Goal: Check status: Check status

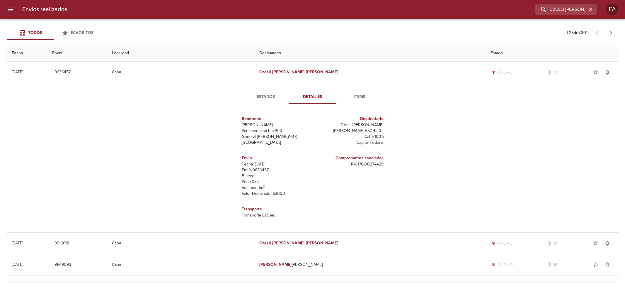
click at [576, 5] on input "CZESLI [PERSON_NAME]" at bounding box center [561, 9] width 52 height 10
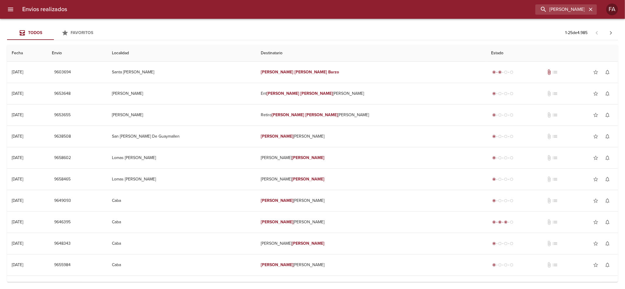
click at [332, 49] on th "Destinatario" at bounding box center [371, 53] width 230 height 17
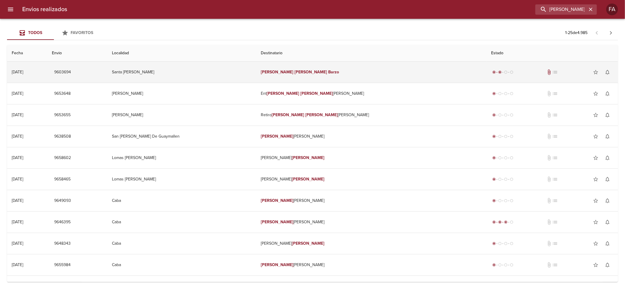
click at [334, 65] on td "[PERSON_NAME]" at bounding box center [371, 72] width 230 height 21
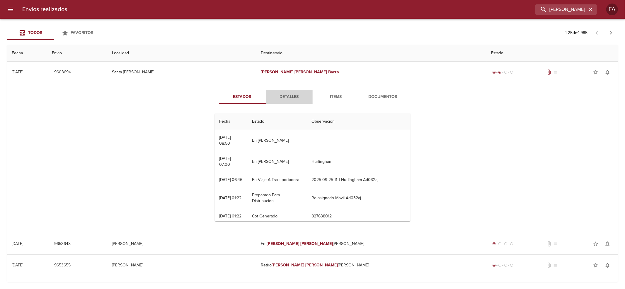
click at [290, 99] on span "Detalles" at bounding box center [289, 96] width 40 height 7
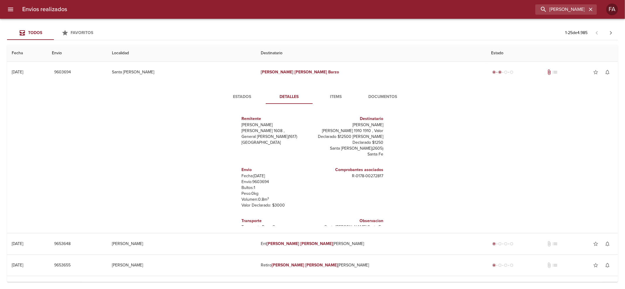
click at [255, 183] on p "Envío: 9603694" at bounding box center [276, 182] width 69 height 6
copy p "9603694"
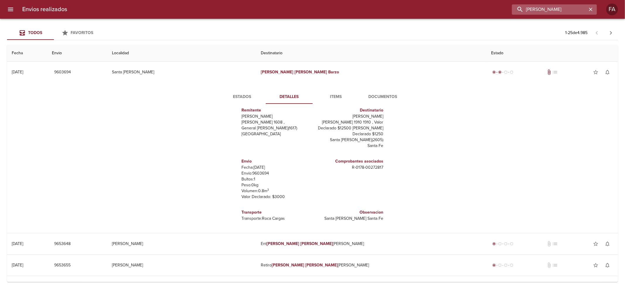
click at [571, 9] on input "[PERSON_NAME]" at bounding box center [549, 9] width 75 height 10
paste input "[PERSON_NAME]"
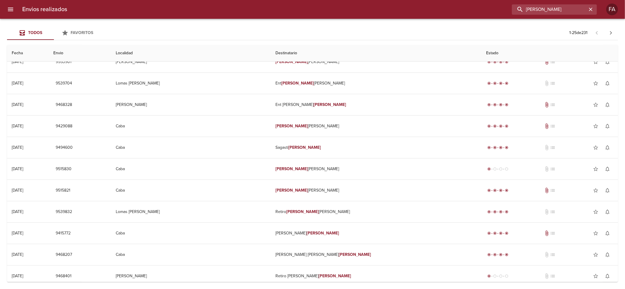
scroll to position [273, 0]
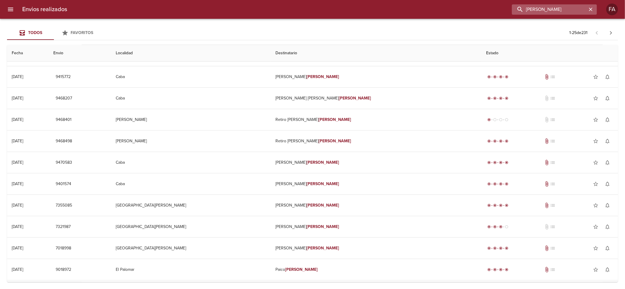
click at [547, 11] on input "[PERSON_NAME]" at bounding box center [549, 9] width 75 height 10
paste input "[PERSON_NAME]"
type input "[PERSON_NAME]"
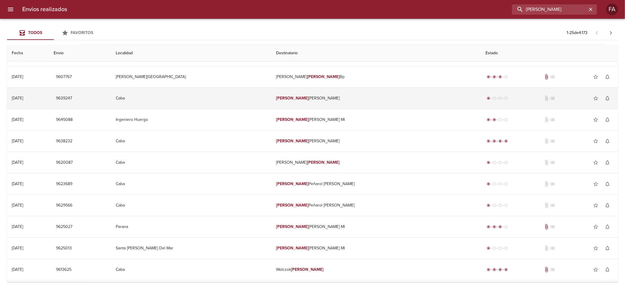
scroll to position [0, 0]
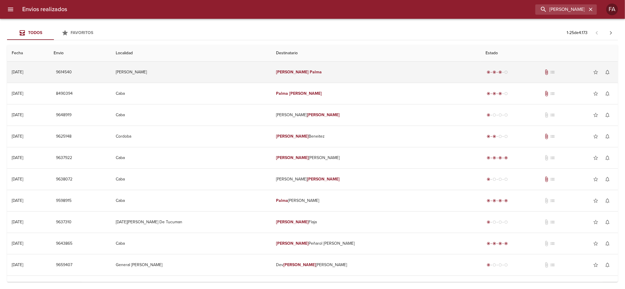
click at [319, 76] on td "[PERSON_NAME]" at bounding box center [377, 72] width 210 height 21
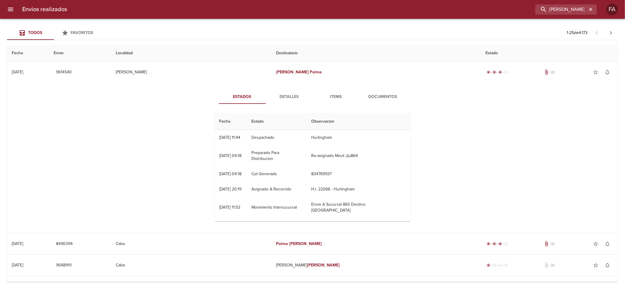
click at [279, 102] on button "Detalles" at bounding box center [289, 97] width 47 height 14
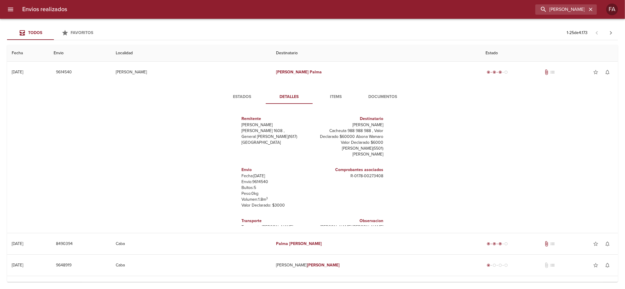
scroll to position [8, 0]
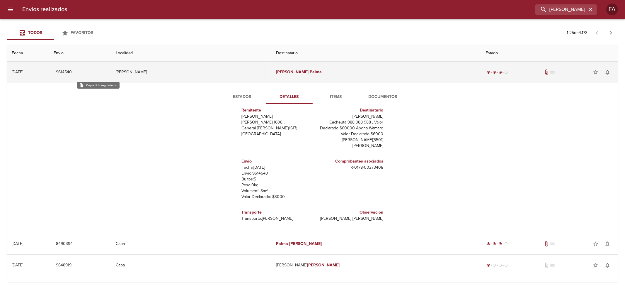
click at [72, 73] on span "9614540" at bounding box center [64, 72] width 16 height 7
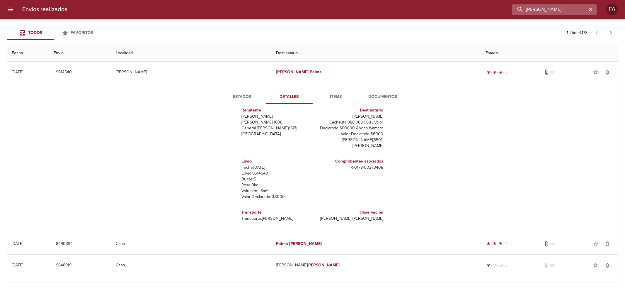
click at [576, 10] on input "[PERSON_NAME]" at bounding box center [549, 9] width 75 height 10
drag, startPoint x: 576, startPoint y: 10, endPoint x: 384, endPoint y: 35, distance: 194.2
click at [400, 0] on div "Envios realizados [PERSON_NAME] FA Todos Favoritos 1 - 25 de 4.173 Fecha Envio …" at bounding box center [312, 0] width 625 height 0
paste input "[PERSON_NAME]"
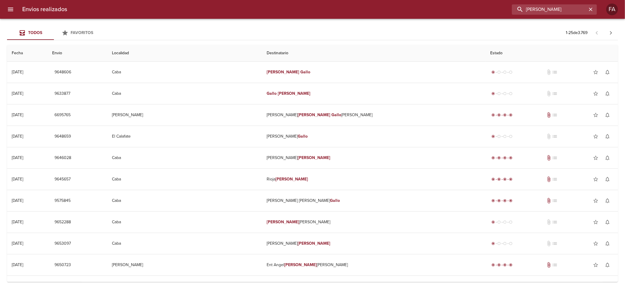
scroll to position [0, 0]
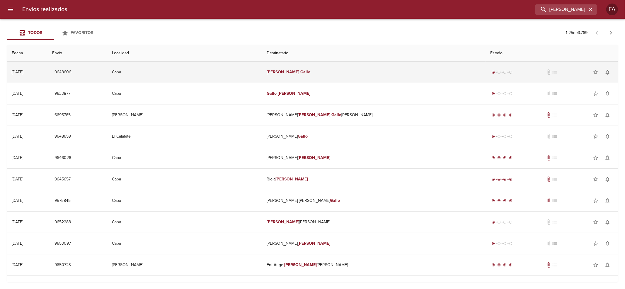
click at [396, 78] on td "[PERSON_NAME]" at bounding box center [374, 72] width 224 height 21
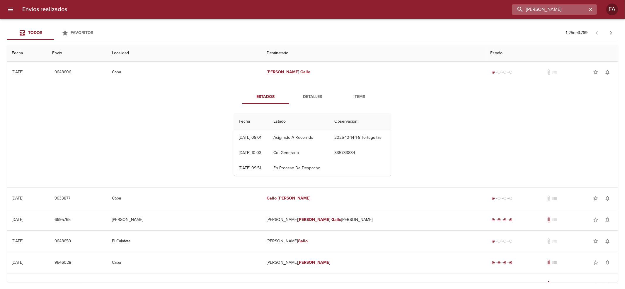
click at [579, 9] on input "[PERSON_NAME]" at bounding box center [549, 9] width 75 height 10
paste input "FERRARI PAOLA"
click at [578, 8] on input "[PERSON_NAME] [PERSON_NAME]" at bounding box center [549, 9] width 75 height 10
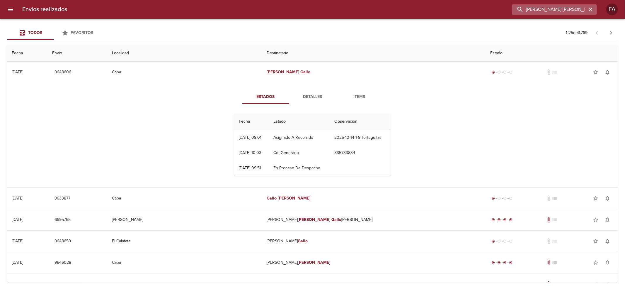
click at [578, 8] on input "[PERSON_NAME] [PERSON_NAME]" at bounding box center [549, 9] width 75 height 10
paste input "buscar"
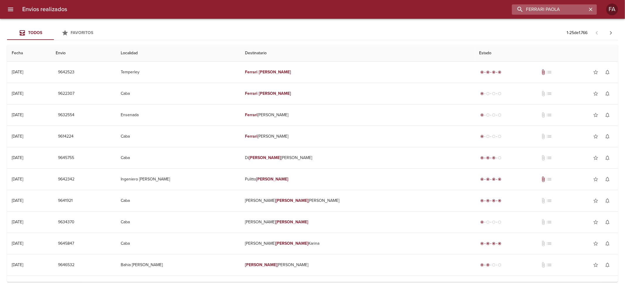
click at [556, 11] on input "FERRARI PAOLA" at bounding box center [549, 9] width 75 height 10
drag, startPoint x: 556, startPoint y: 11, endPoint x: 377, endPoint y: 27, distance: 179.4
click at [380, 0] on div "Envios realizados FERRARI PAOLA FA Todos Favoritos 1 - 25 de 1.766 Fecha Envio …" at bounding box center [312, 0] width 625 height 0
paste input "[PERSON_NAME] [PERSON_NAME]"
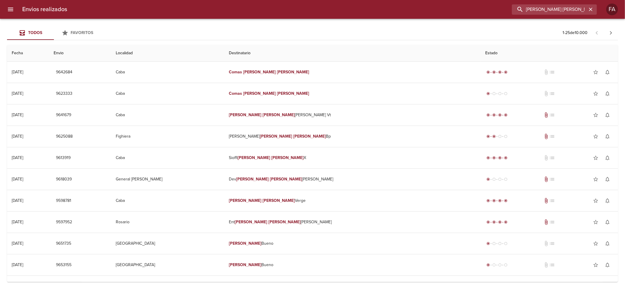
drag, startPoint x: 558, startPoint y: 11, endPoint x: 311, endPoint y: 42, distance: 249.1
click at [323, 0] on div "Envios realizados [PERSON_NAME] [PERSON_NAME] FA Todos Favoritos 1 - 25 de 10.0…" at bounding box center [312, 0] width 625 height 0
paste input "[PERSON_NAME]"
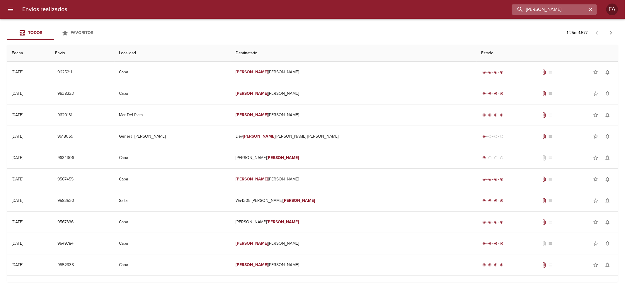
click at [548, 5] on input "[PERSON_NAME]" at bounding box center [549, 9] width 75 height 10
paste input "[PERSON_NAME] DEL [PERSON_NAME]"
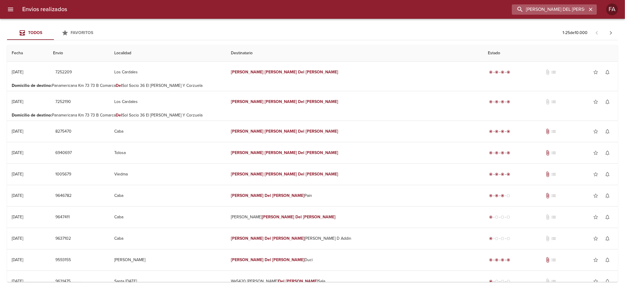
click at [584, 4] on input "[PERSON_NAME] DEL [PERSON_NAME]" at bounding box center [549, 9] width 75 height 10
paste input "[PERSON_NAME]"
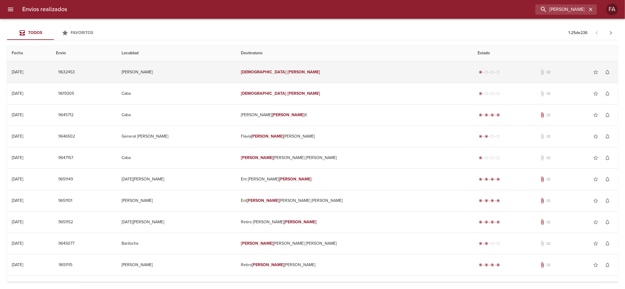
click at [392, 80] on td "[PERSON_NAME]" at bounding box center [354, 72] width 236 height 21
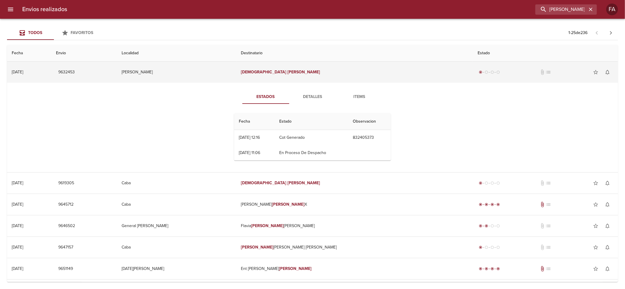
click at [386, 74] on td "[PERSON_NAME]" at bounding box center [354, 72] width 236 height 21
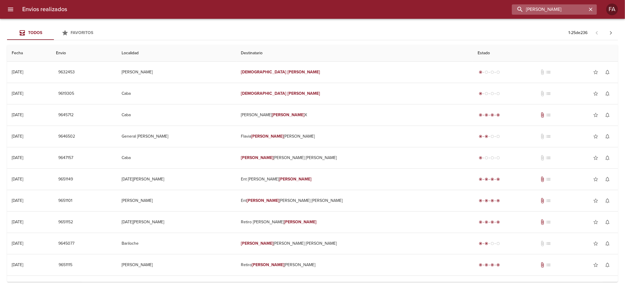
click at [584, 9] on input "[PERSON_NAME]" at bounding box center [549, 9] width 75 height 10
paste input "[PERSON_NAME]"
click at [584, 9] on input "[PERSON_NAME] [PERSON_NAME]" at bounding box center [549, 9] width 75 height 10
drag, startPoint x: 584, startPoint y: 9, endPoint x: 433, endPoint y: 47, distance: 155.9
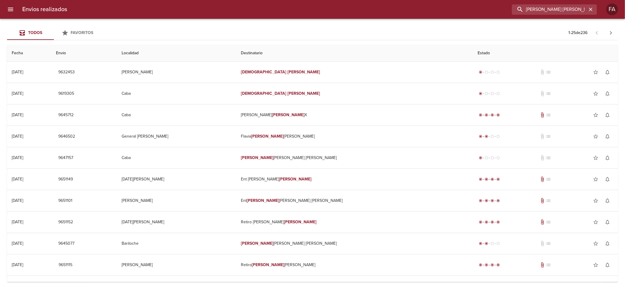
click at [436, 0] on div "Envios realizados [PERSON_NAME] [PERSON_NAME] Todos Favoritos 1 - 25 de 236 Fec…" at bounding box center [312, 0] width 625 height 0
paste input "buscar"
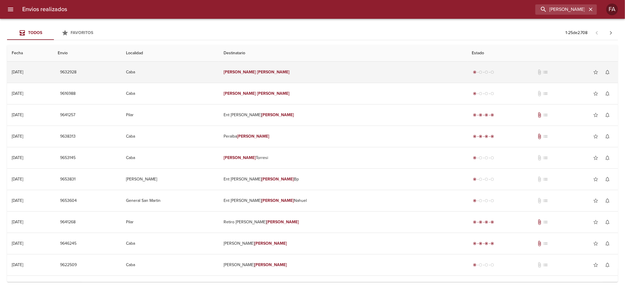
click at [377, 71] on td "[PERSON_NAME]" at bounding box center [343, 72] width 248 height 21
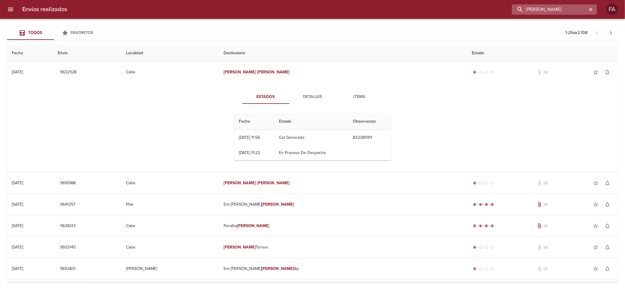
click at [550, 13] on input "[PERSON_NAME]" at bounding box center [549, 9] width 75 height 10
paste input "[PERSON_NAME]"
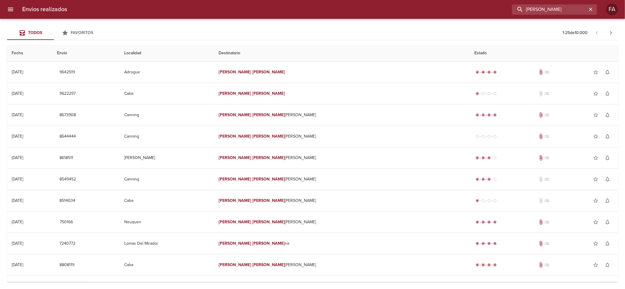
drag, startPoint x: 576, startPoint y: 11, endPoint x: 0, endPoint y: 120, distance: 586.3
click at [94, 0] on div "Envios realizados [PERSON_NAME] FA Todos Favoritos 1 - 25 de 10.000 Fecha Envio…" at bounding box center [312, 0] width 625 height 0
paste input "[PERSON_NAME] [PERSON_NAME] meichtri gastardello"
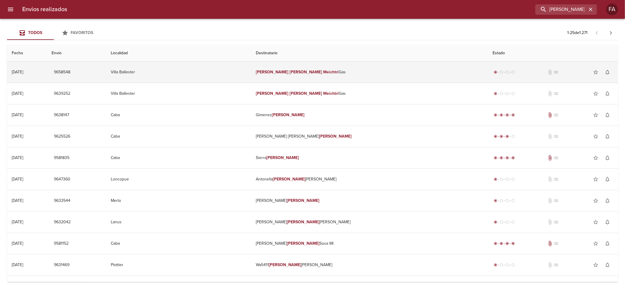
click at [212, 82] on td "Villa Ballester" at bounding box center [178, 72] width 145 height 21
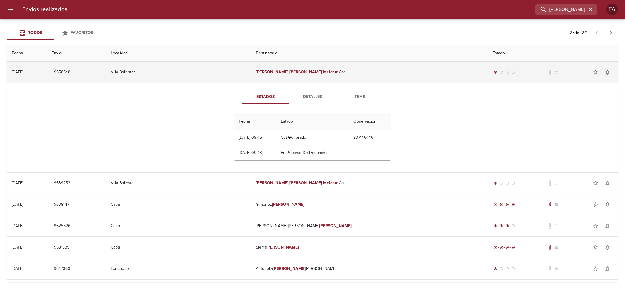
click at [212, 82] on td "Villa Ballester" at bounding box center [178, 72] width 145 height 21
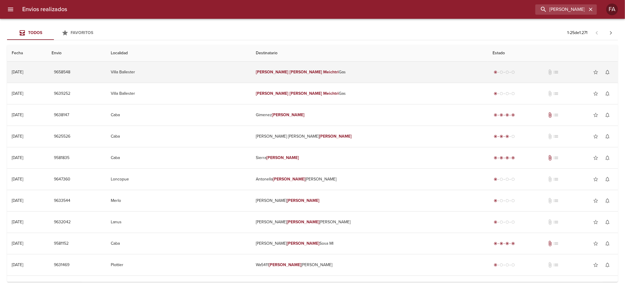
click at [213, 81] on td "Villa Ballester" at bounding box center [178, 72] width 145 height 21
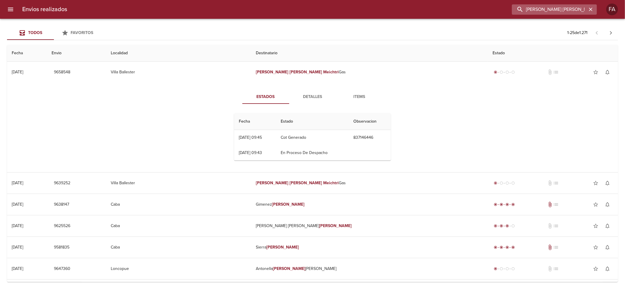
click at [572, 12] on input "[PERSON_NAME] [PERSON_NAME] meichtri gastardello" at bounding box center [549, 9] width 75 height 10
drag, startPoint x: 572, startPoint y: 12, endPoint x: 434, endPoint y: 30, distance: 139.2
click at [437, 0] on div "Envios realizados [PERSON_NAME] [PERSON_NAME] meichtri gastardello FA Todos Fav…" at bounding box center [312, 0] width 625 height 0
paste input "[PERSON_NAME]"
type input "[PERSON_NAME]"
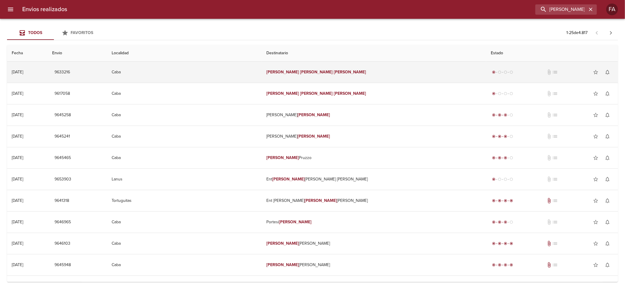
click at [393, 75] on td "[PERSON_NAME]" at bounding box center [374, 72] width 224 height 21
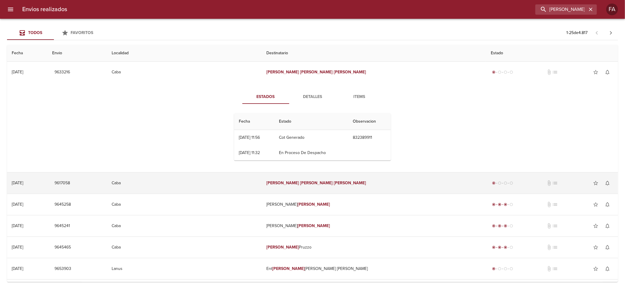
click at [356, 181] on td "[PERSON_NAME]" at bounding box center [374, 182] width 224 height 21
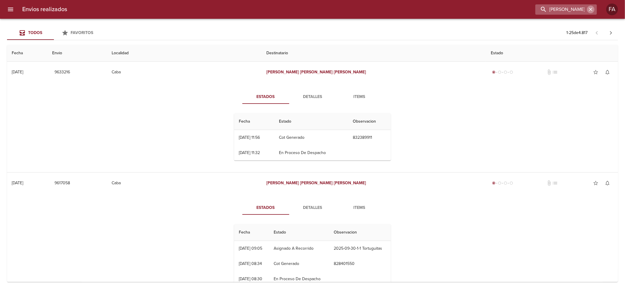
click at [588, 12] on icon "button" at bounding box center [591, 9] width 6 height 6
click at [588, 12] on div "[PERSON_NAME]" at bounding box center [566, 9] width 62 height 10
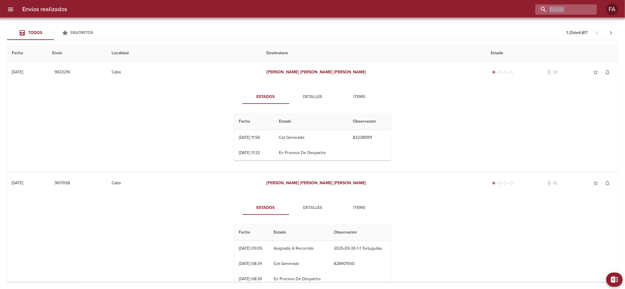
click at [588, 12] on div at bounding box center [566, 9] width 62 height 10
paste input "[PERSON_NAME] [PERSON_NAME]"
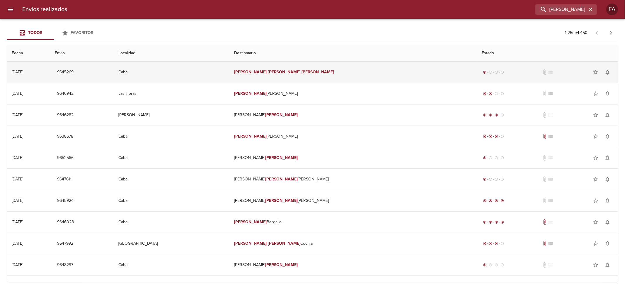
drag, startPoint x: 386, startPoint y: 77, endPoint x: 390, endPoint y: 79, distance: 4.1
click at [388, 80] on td "[PERSON_NAME] [PERSON_NAME]" at bounding box center [353, 72] width 248 height 21
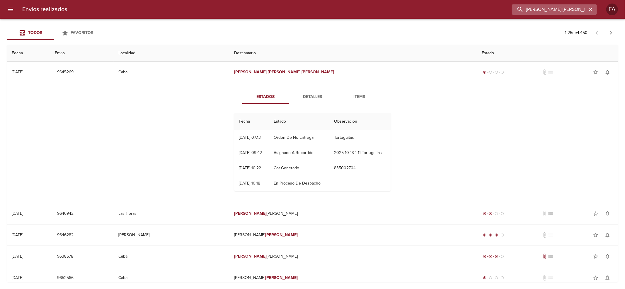
click at [577, 12] on input "[PERSON_NAME] [PERSON_NAME]" at bounding box center [549, 9] width 75 height 10
paste input "PELLIZA [PERSON_NAME]"
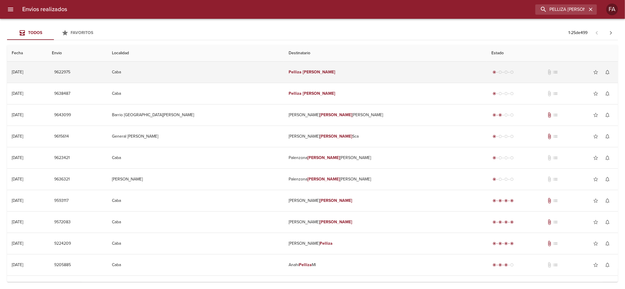
click at [425, 75] on td "[PERSON_NAME]" at bounding box center [385, 72] width 203 height 21
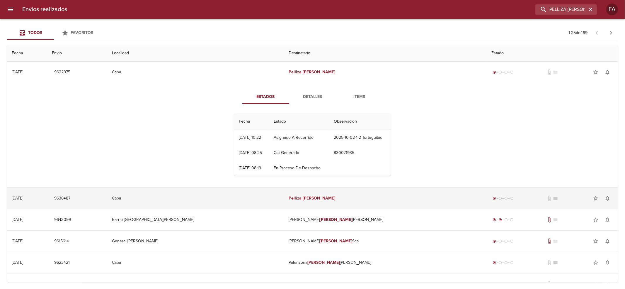
click at [404, 201] on td "[PERSON_NAME]" at bounding box center [385, 198] width 203 height 21
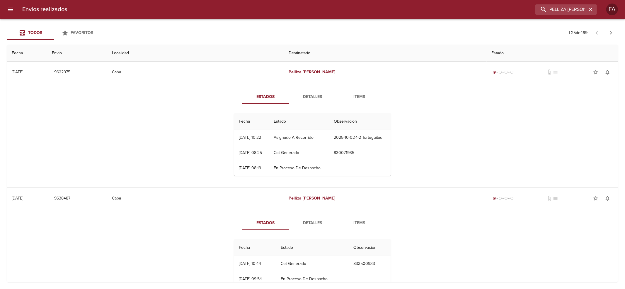
click at [397, 185] on div "Estados Detalles Items Fecha Estado Observacion 30/09 [DATE] 10:22 Asignado A R…" at bounding box center [313, 135] width 602 height 105
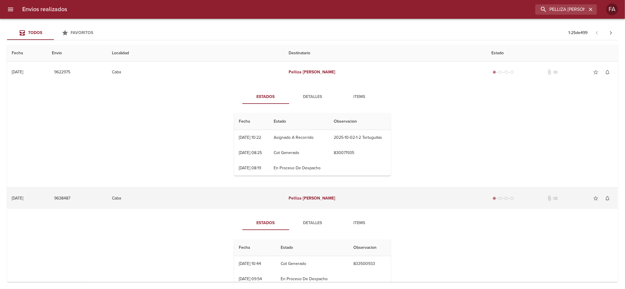
click at [397, 193] on td "[PERSON_NAME]" at bounding box center [385, 198] width 203 height 21
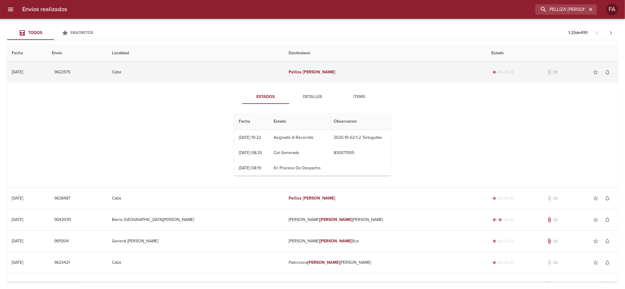
click at [317, 69] on td "[PERSON_NAME]" at bounding box center [385, 72] width 203 height 21
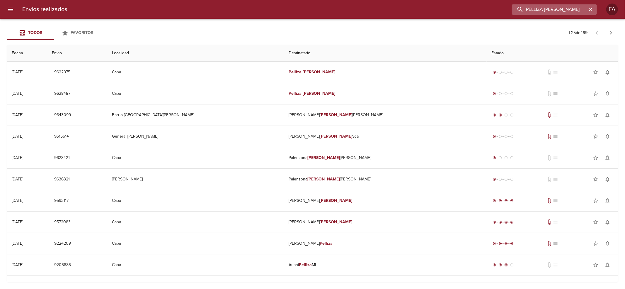
click at [568, 8] on input "PELLIZA [PERSON_NAME]" at bounding box center [549, 9] width 75 height 10
click at [549, 8] on input "PELLIZA [PERSON_NAME]" at bounding box center [549, 9] width 75 height 10
paste input "[PERSON_NAME] BP"
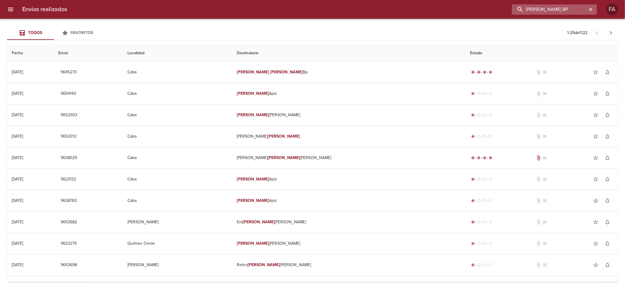
click at [564, 7] on input "[PERSON_NAME] BP" at bounding box center [549, 9] width 75 height 10
drag, startPoint x: 564, startPoint y: 7, endPoint x: 475, endPoint y: 36, distance: 94.1
click at [492, 0] on div "Envios realizados [PERSON_NAME] BP FA Todos Favoritos 1 - 25 de 1.122 Fecha Env…" at bounding box center [312, 0] width 625 height 0
paste input "[PERSON_NAME]"
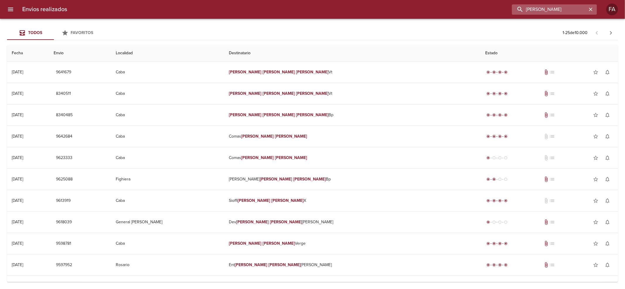
click at [544, 13] on input "[PERSON_NAME]" at bounding box center [549, 9] width 75 height 10
drag, startPoint x: 544, startPoint y: 13, endPoint x: 547, endPoint y: 16, distance: 3.8
click at [547, 15] on div "Envios realizados [PERSON_NAME] FA" at bounding box center [312, 9] width 625 height 19
paste input "CADELAGO [PERSON_NAME]"
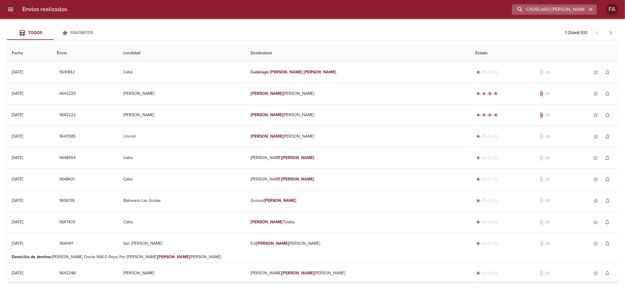
click at [546, 12] on input "CADELAGO [PERSON_NAME]" at bounding box center [549, 9] width 75 height 10
paste input "[PERSON_NAME]"
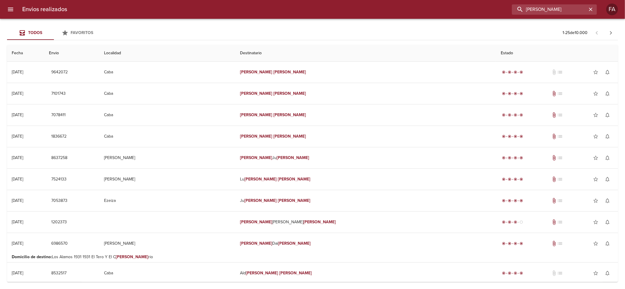
drag, startPoint x: 571, startPoint y: 7, endPoint x: 310, endPoint y: 56, distance: 265.6
click at [378, 0] on div "Envios realizados [PERSON_NAME] FA Todos Favoritos 1 - 25 de 10.000 Fecha Envio…" at bounding box center [312, 0] width 625 height 0
paste input "[PERSON_NAME]"
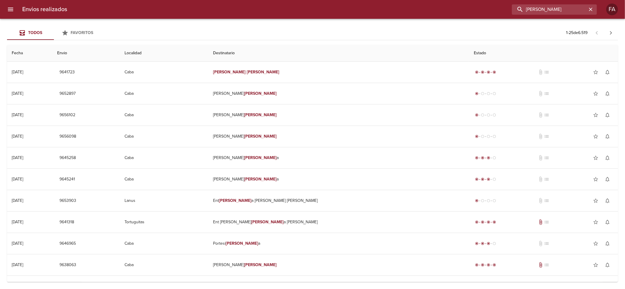
drag, startPoint x: 581, startPoint y: 12, endPoint x: 406, endPoint y: 18, distance: 175.3
click at [406, 18] on div "Envios realizados [PERSON_NAME]" at bounding box center [312, 9] width 625 height 19
paste input "[PERSON_NAME]"
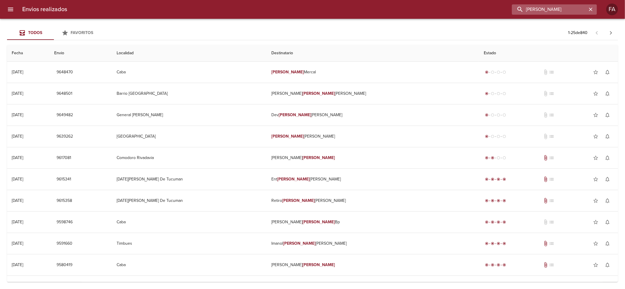
click at [555, 12] on input "[PERSON_NAME]" at bounding box center [549, 9] width 75 height 10
paste input "[PERSON_NAME]"
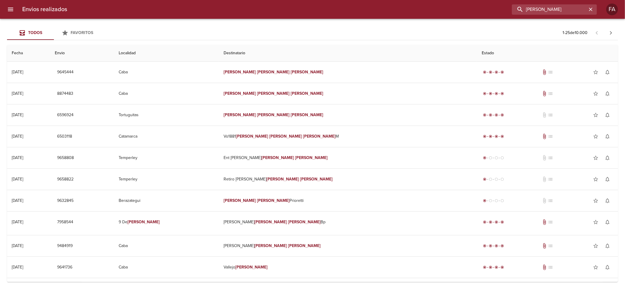
drag, startPoint x: 584, startPoint y: 12, endPoint x: 378, endPoint y: 44, distance: 208.7
click at [401, 0] on div "Envios realizados [PERSON_NAME] FA Todos Favoritos 1 - 25 de 10.000 Fecha Envio…" at bounding box center [312, 0] width 625 height 0
paste input "[PERSON_NAME]"
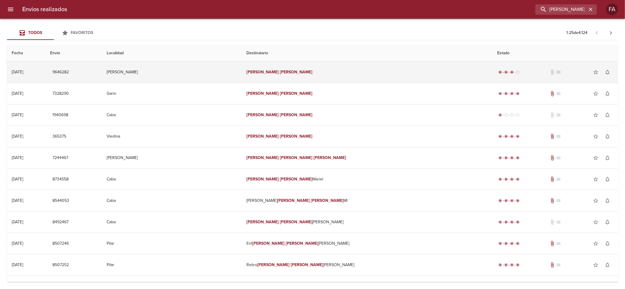
click at [498, 73] on div "radio_button_checked radio_button_checked radio_button_checked radio_button_unc…" at bounding box center [556, 72] width 116 height 12
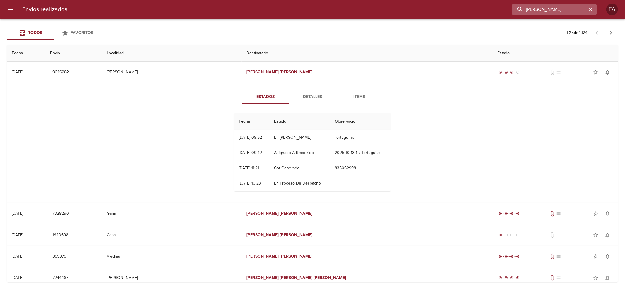
click at [568, 6] on input "[PERSON_NAME]" at bounding box center [549, 9] width 75 height 10
paste input "[PERSON_NAME]"
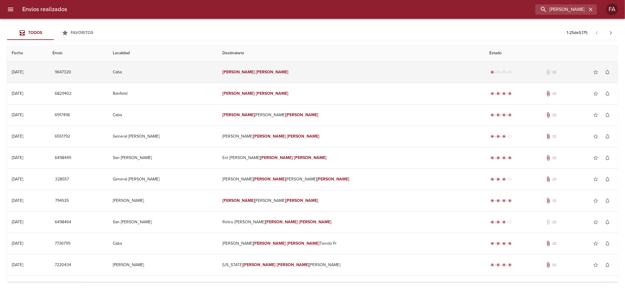
click at [350, 71] on td "[PERSON_NAME]" at bounding box center [351, 72] width 267 height 21
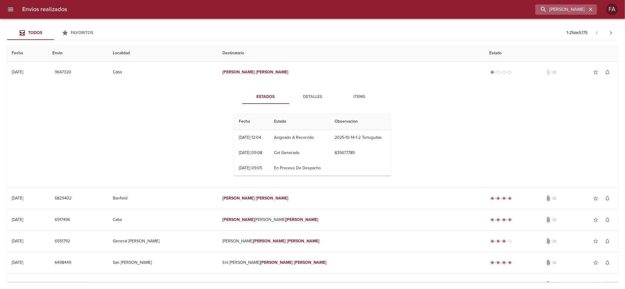
drag, startPoint x: 593, startPoint y: 16, endPoint x: 577, endPoint y: 10, distance: 17.4
click at [591, 16] on div "Envios realizados [PERSON_NAME] FA" at bounding box center [312, 9] width 625 height 19
click at [577, 10] on input "[PERSON_NAME]" at bounding box center [549, 9] width 75 height 10
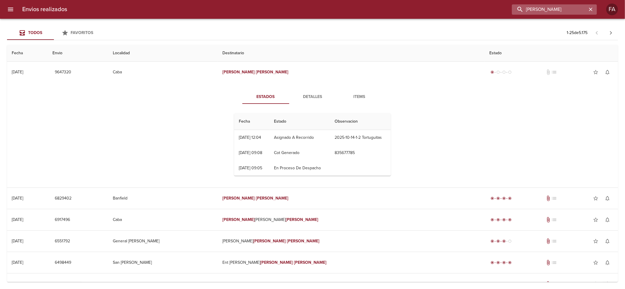
paste input "[PERSON_NAME]"
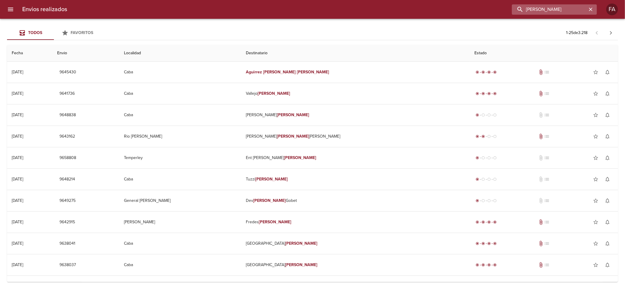
click at [564, 5] on input "[PERSON_NAME]" at bounding box center [549, 9] width 75 height 10
paste input "[PERSON_NAME]"
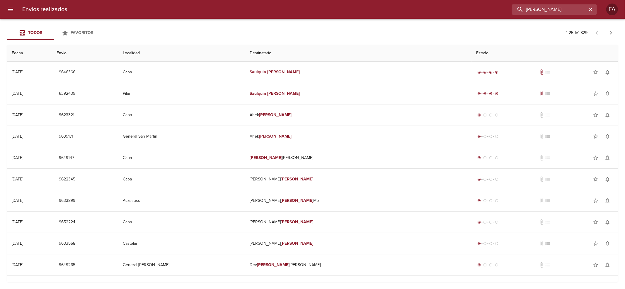
drag, startPoint x: 516, startPoint y: 18, endPoint x: 302, endPoint y: 49, distance: 216.1
click at [305, 0] on div "Envios realizados Saulquin Mariana FA Todos Favoritos 1 - 25 de 1.829 Fecha Env…" at bounding box center [312, 0] width 625 height 0
paste input "[PERSON_NAME]"
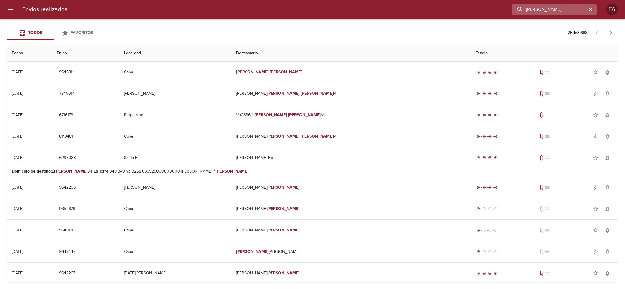
click at [545, 4] on input "[PERSON_NAME]" at bounding box center [549, 9] width 75 height 10
click at [546, 7] on input "[PERSON_NAME]" at bounding box center [549, 9] width 75 height 10
paste input "[PERSON_NAME]:"
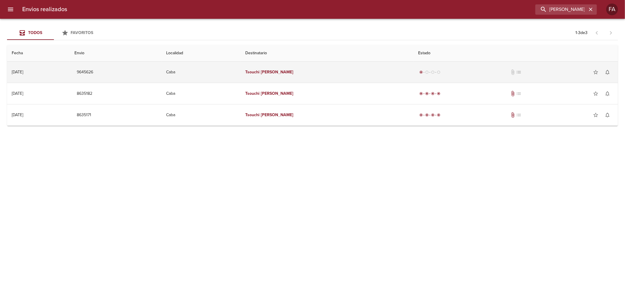
click at [352, 77] on td "[PERSON_NAME]" at bounding box center [327, 72] width 173 height 21
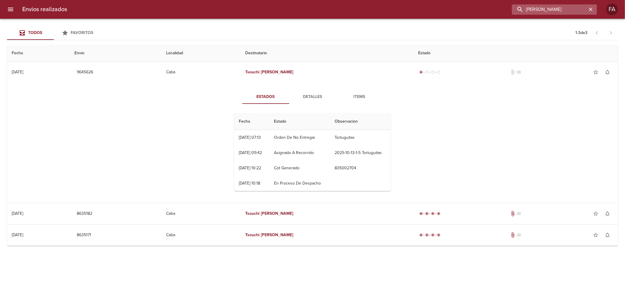
click at [574, 7] on input "[PERSON_NAME]" at bounding box center [549, 9] width 75 height 10
paste input "[PERSON_NAME]"
type input "[PERSON_NAME]"
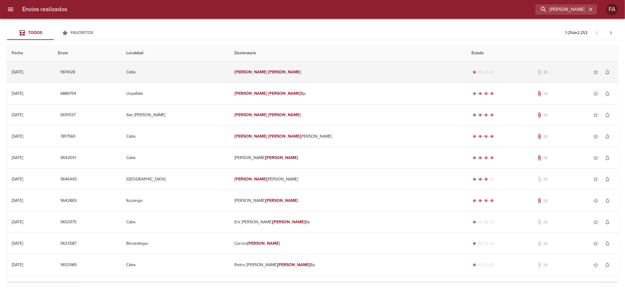
click at [316, 69] on td "[PERSON_NAME]" at bounding box center [348, 72] width 237 height 21
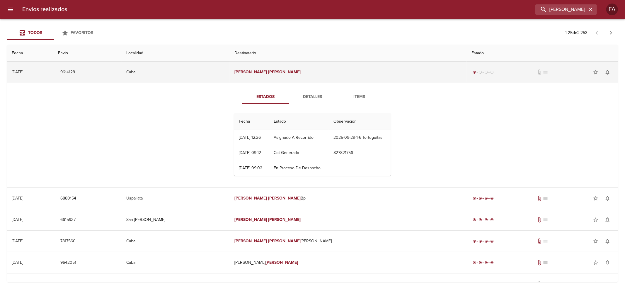
click at [322, 71] on td "[PERSON_NAME]" at bounding box center [348, 72] width 237 height 21
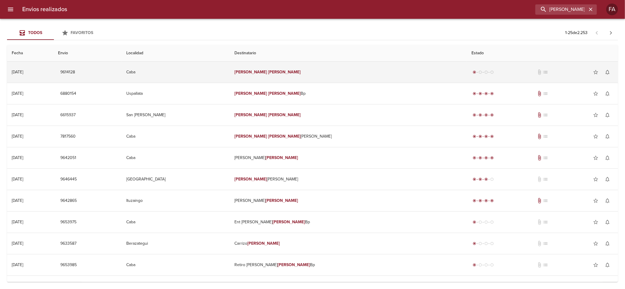
click at [305, 80] on td "[PERSON_NAME]" at bounding box center [348, 72] width 237 height 21
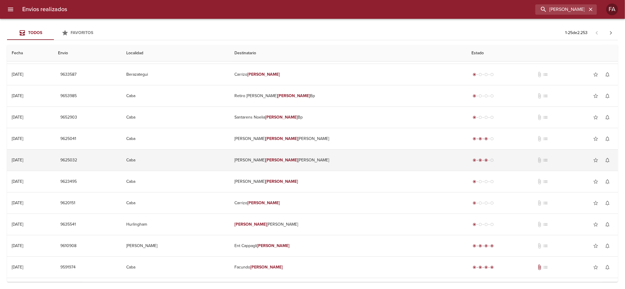
scroll to position [312, 0]
